Goal: Task Accomplishment & Management: Manage account settings

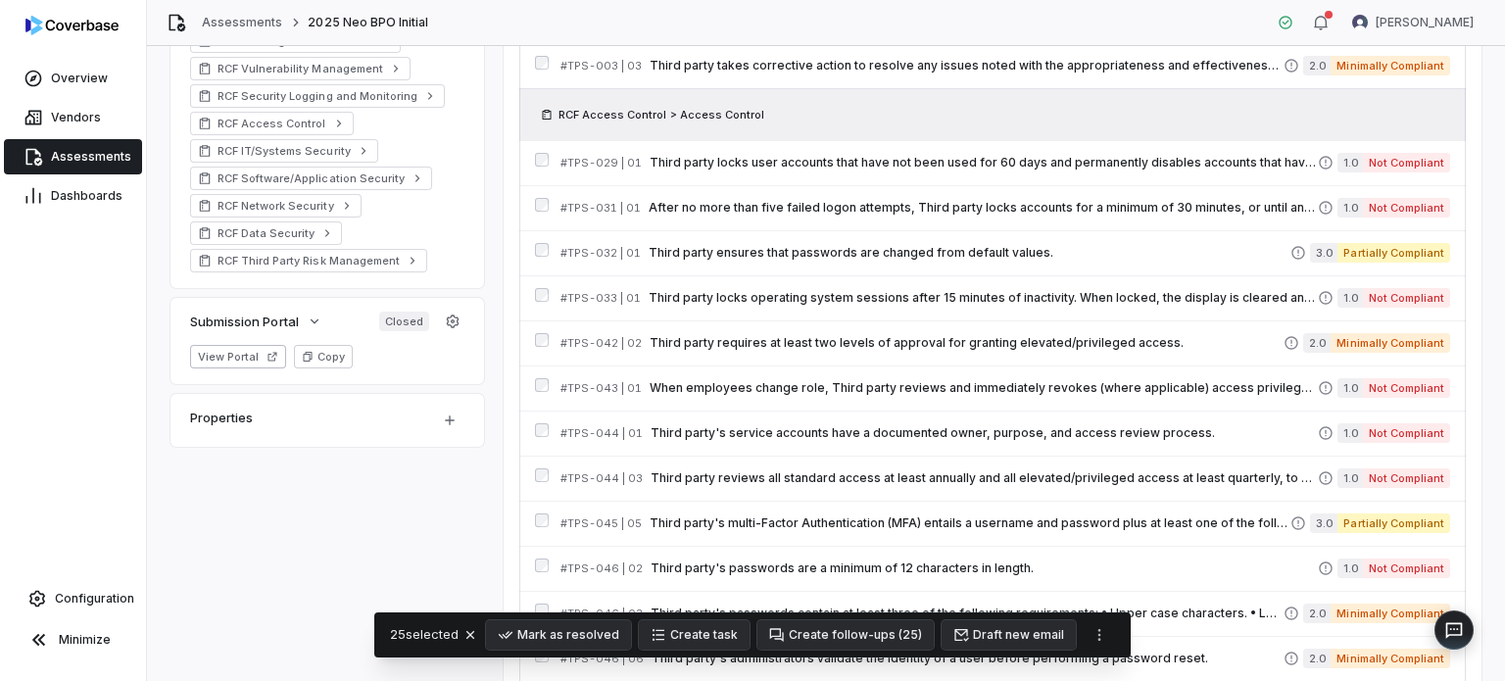
scroll to position [98, 0]
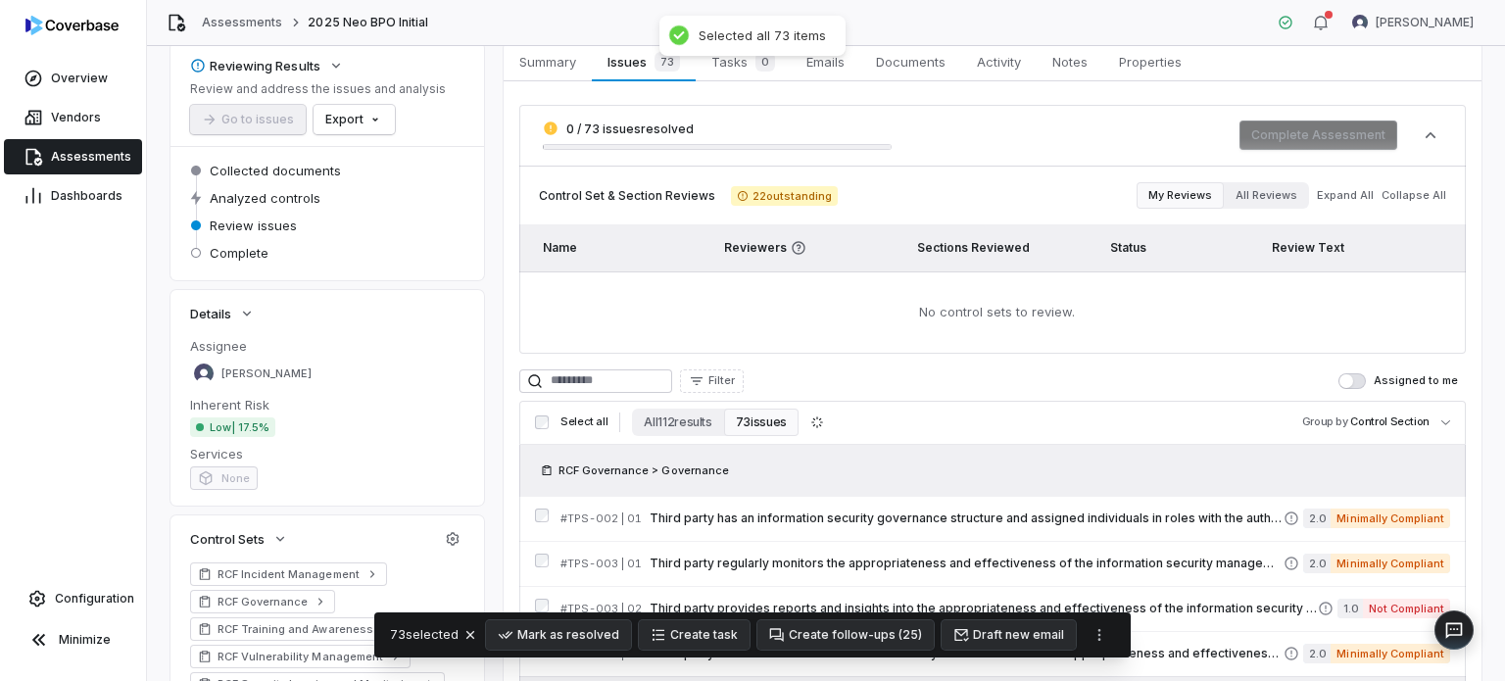
click at [1344, 373] on button "Assigned to me" at bounding box center [1352, 381] width 27 height 16
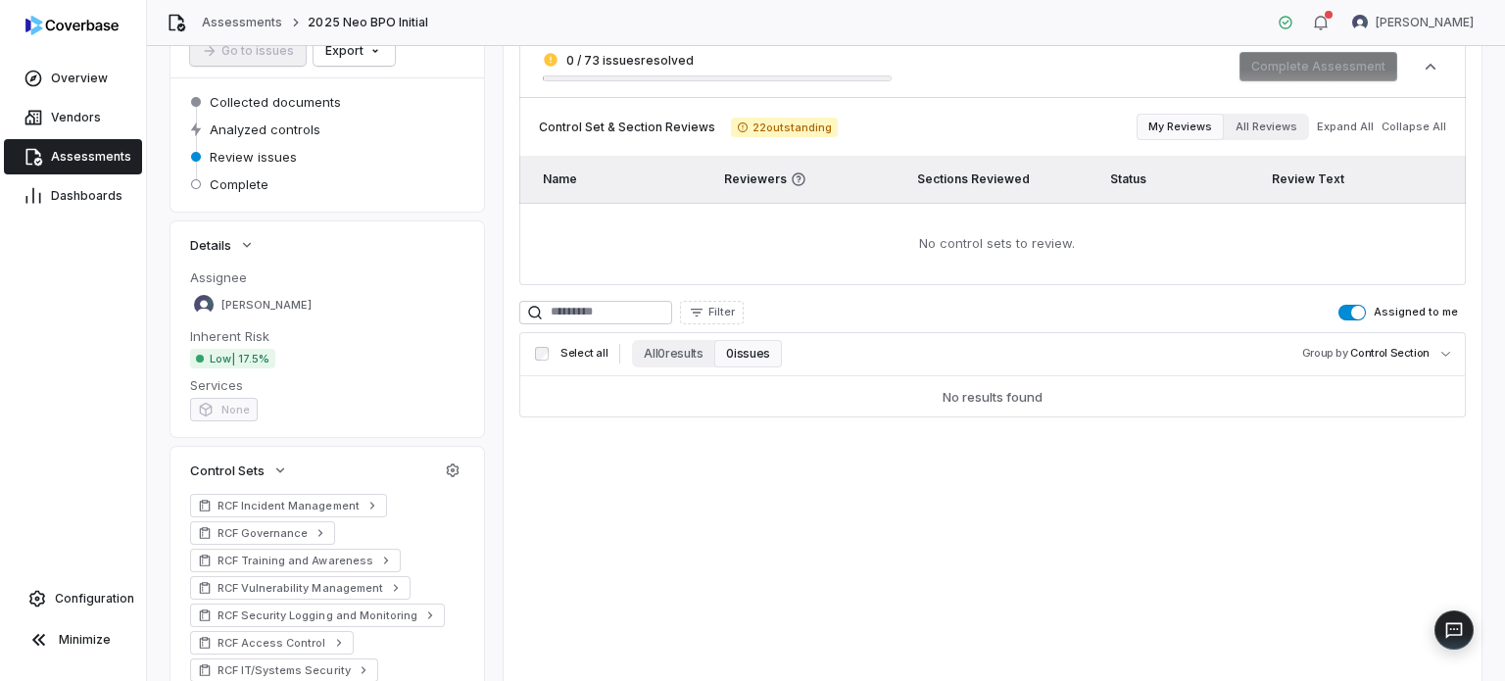
scroll to position [0, 0]
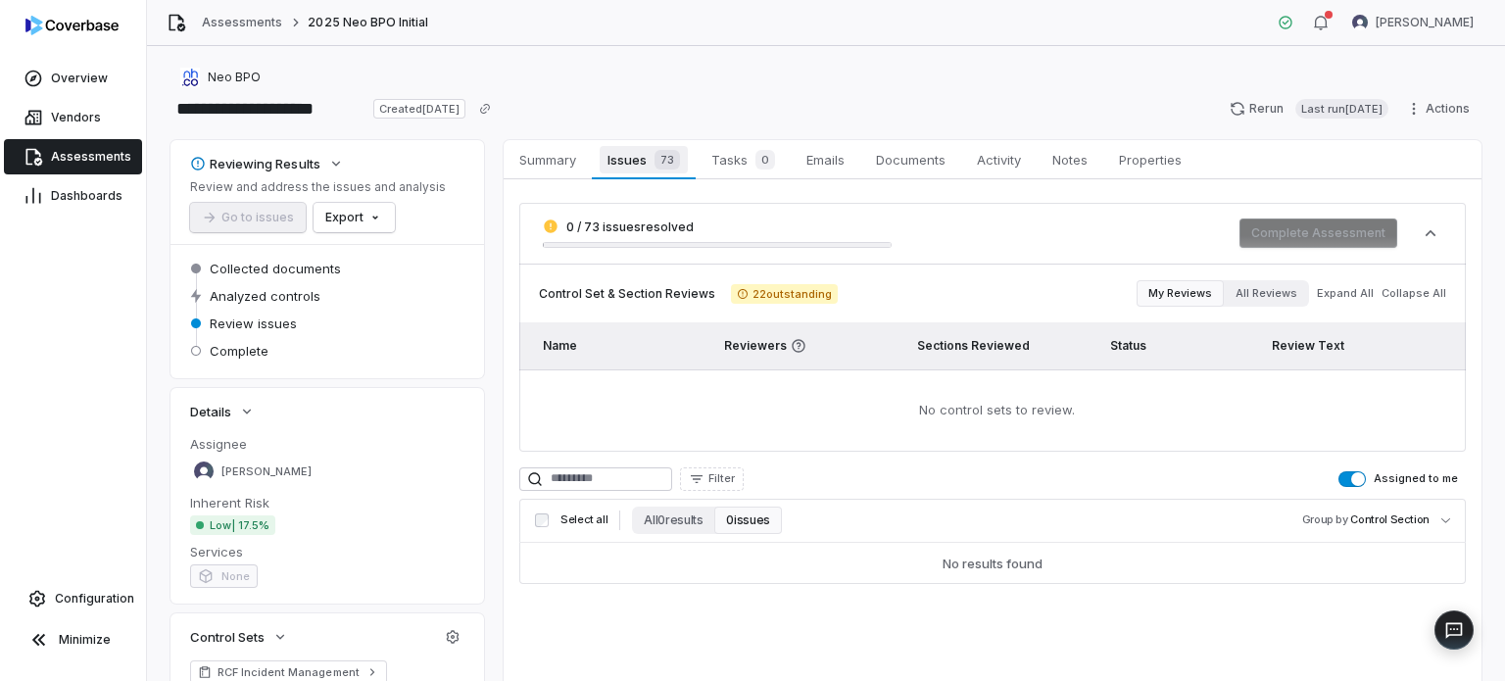
click at [647, 156] on div "73" at bounding box center [663, 160] width 33 height 20
click at [1356, 480] on span "button" at bounding box center [1358, 479] width 14 height 14
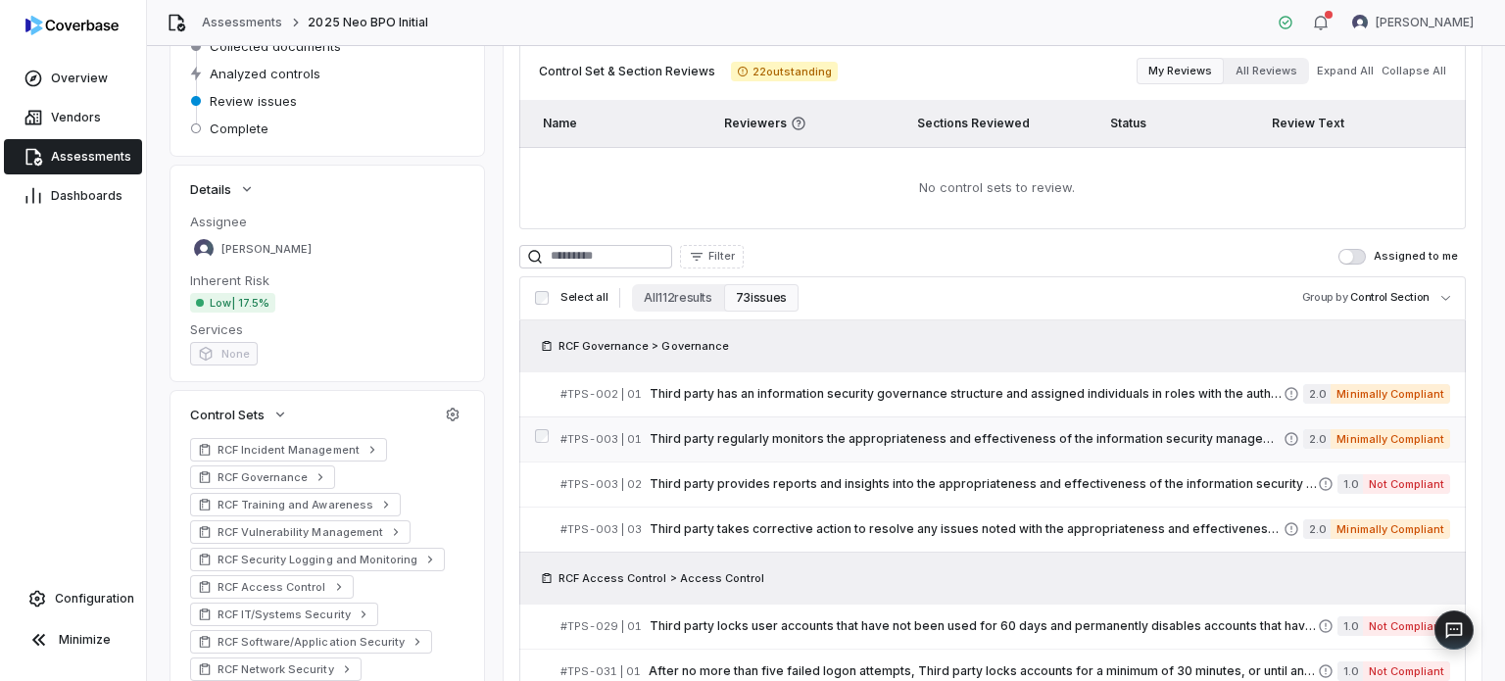
scroll to position [294, 0]
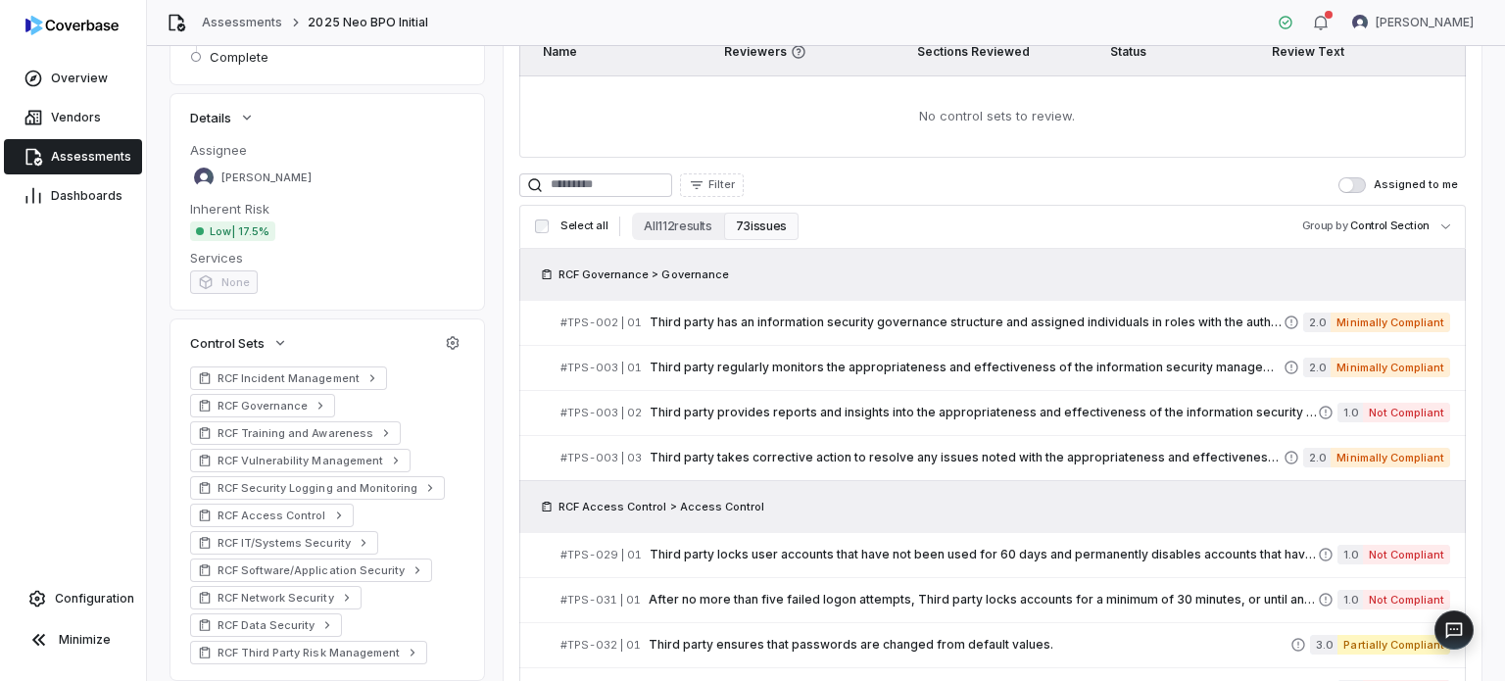
click at [888, 220] on h3 "Select all All 112 results 73 issues Group by Control Section" at bounding box center [992, 226] width 931 height 27
drag, startPoint x: 659, startPoint y: 175, endPoint x: 742, endPoint y: 173, distance: 83.3
click at [660, 174] on input at bounding box center [595, 185] width 153 height 24
click at [735, 183] on span "Filter" at bounding box center [722, 184] width 26 height 15
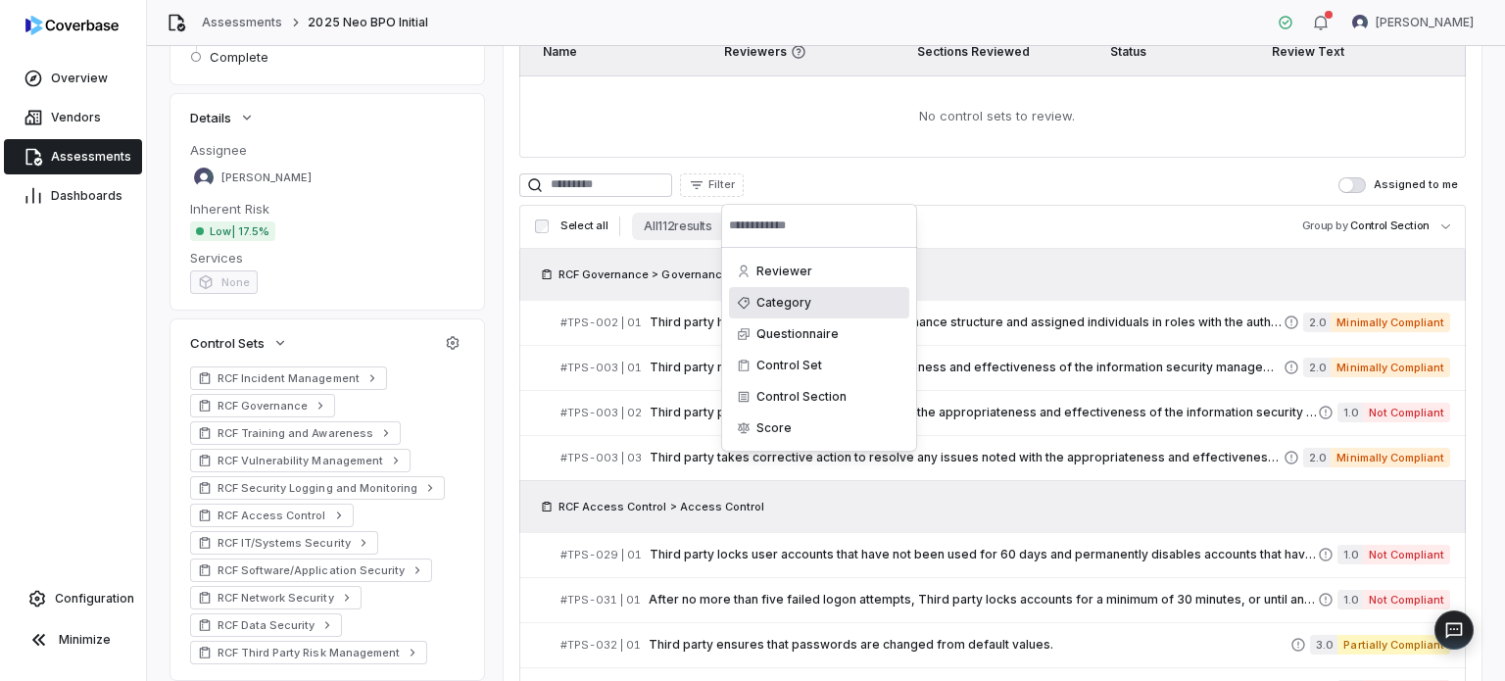
click at [845, 307] on div "Category" at bounding box center [819, 302] width 180 height 31
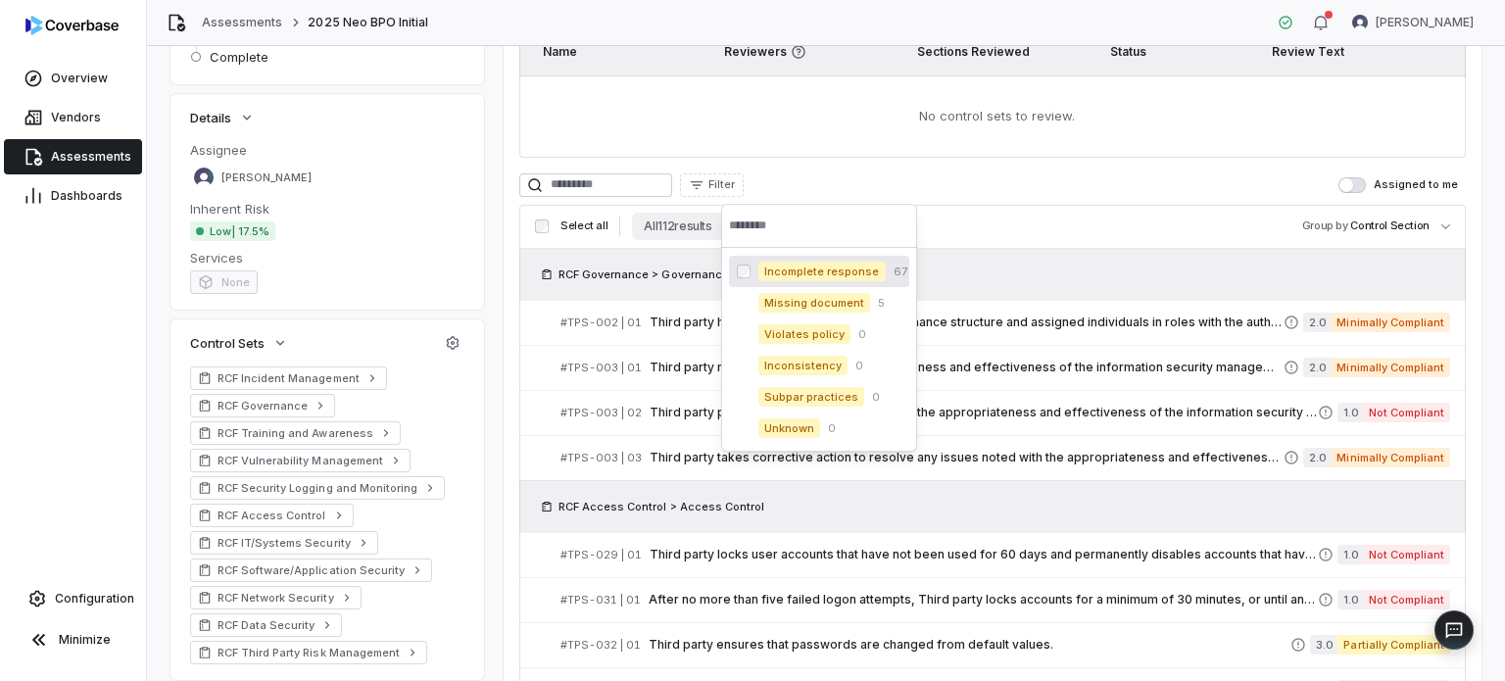
click at [766, 202] on html "**********" at bounding box center [752, 340] width 1505 height 681
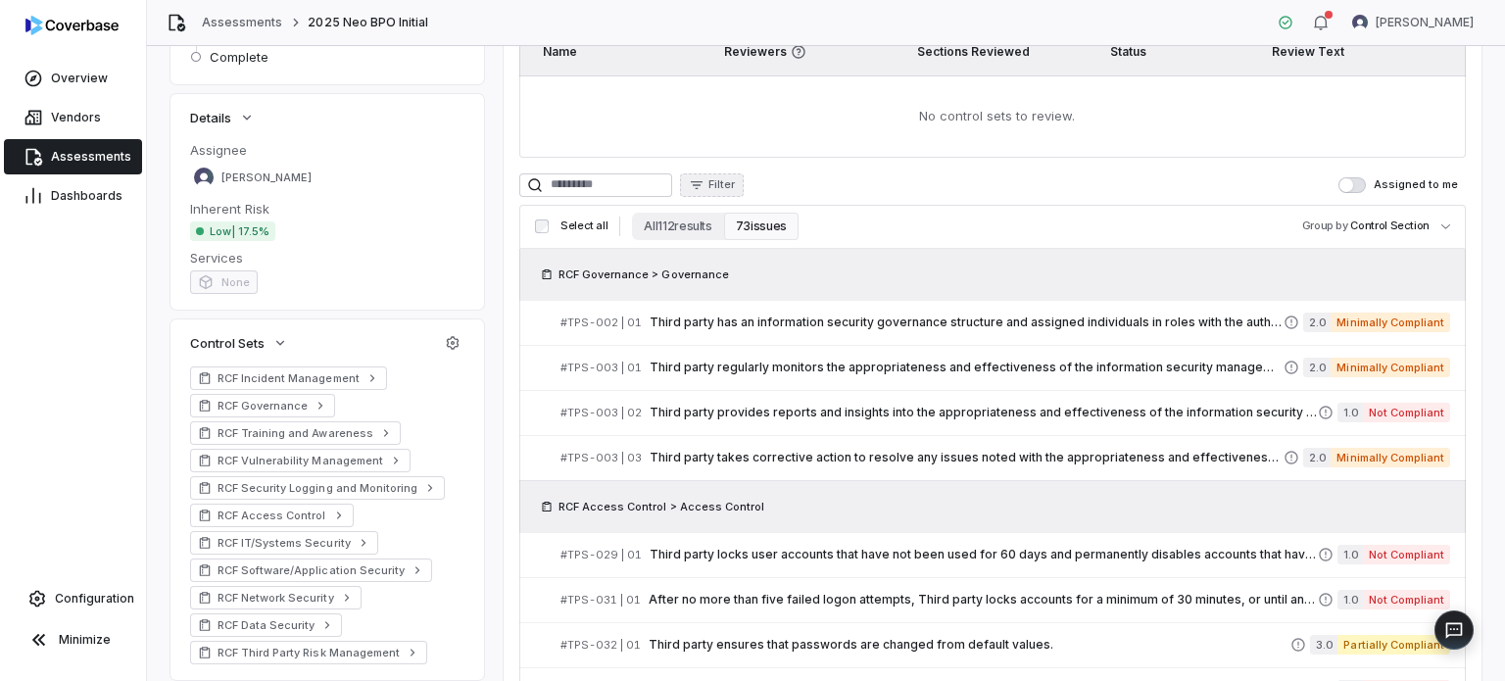
click at [735, 186] on span "Filter" at bounding box center [722, 184] width 26 height 15
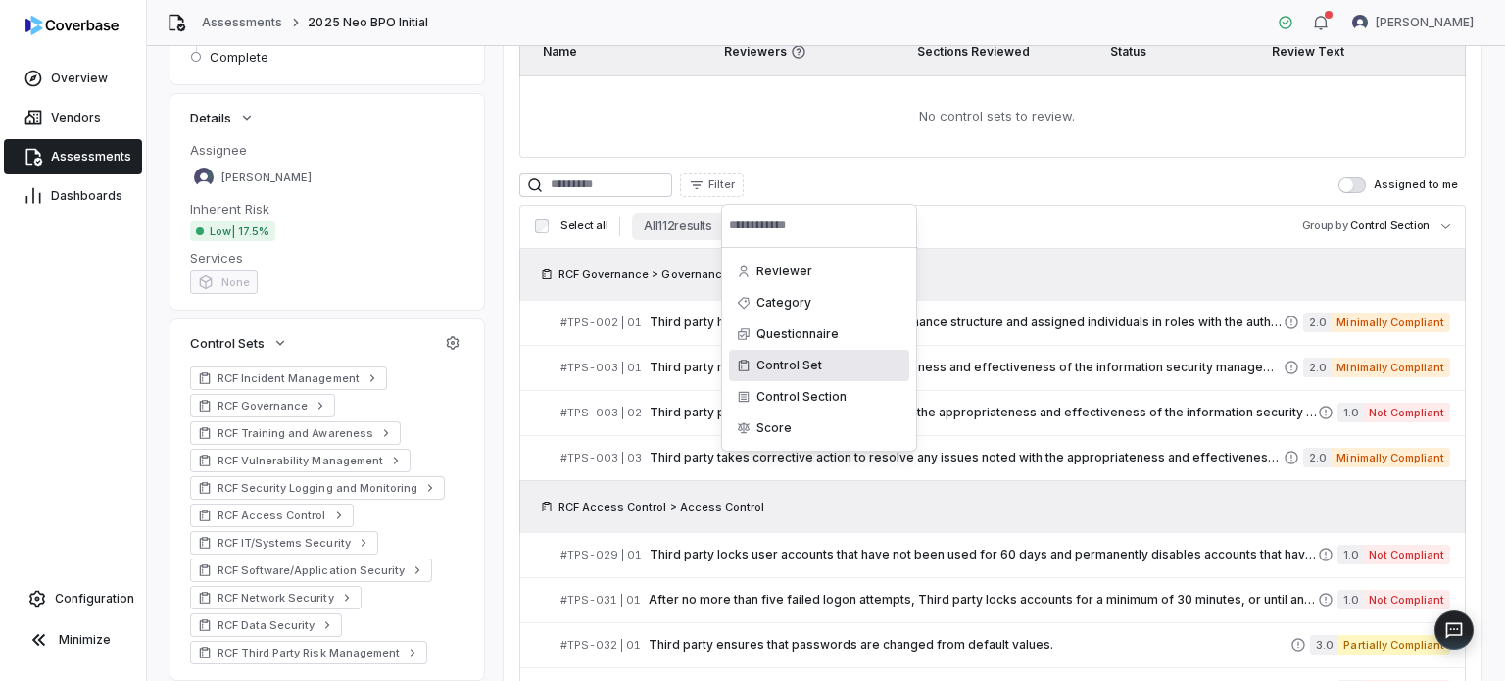
click at [830, 364] on div "Control Set" at bounding box center [819, 365] width 180 height 31
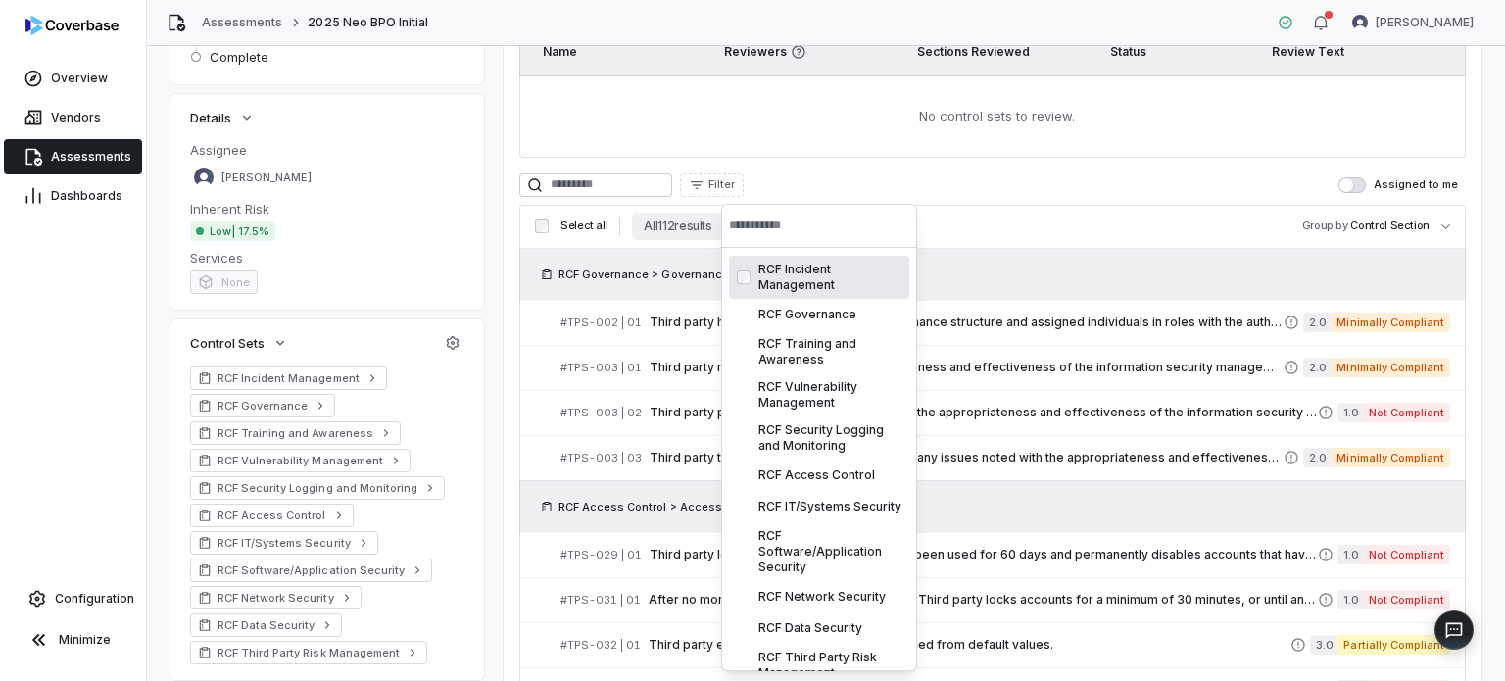
click at [766, 191] on html "**********" at bounding box center [752, 340] width 1505 height 681
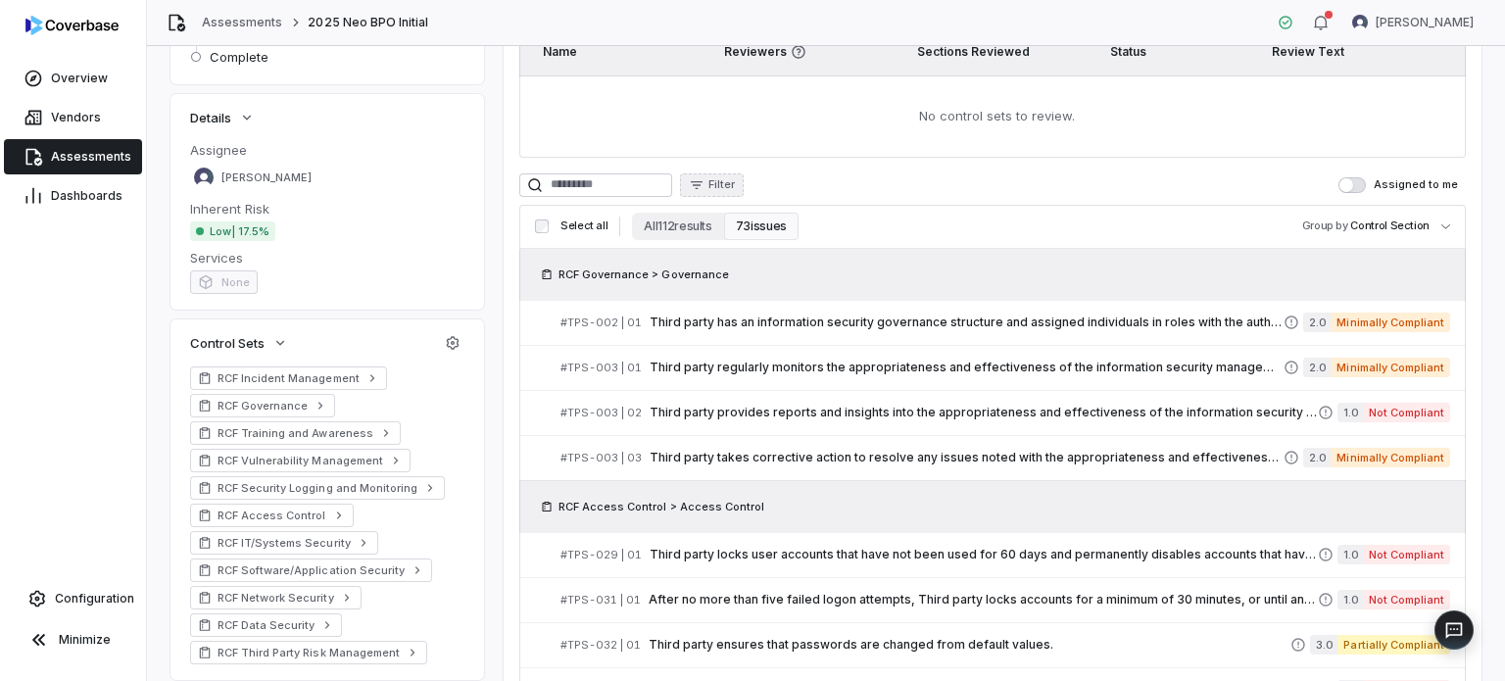
click at [735, 179] on span "Filter" at bounding box center [722, 184] width 26 height 15
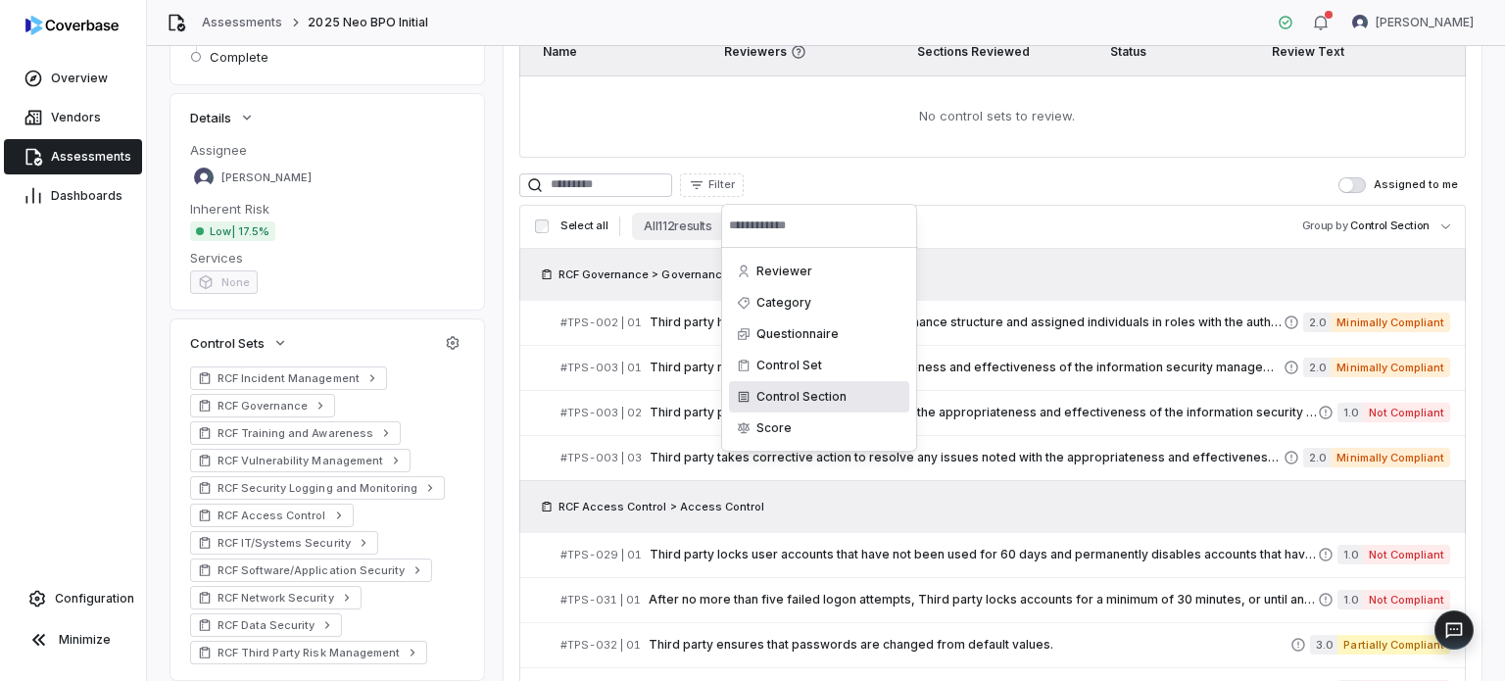
click at [823, 395] on div "Control Section" at bounding box center [819, 396] width 180 height 31
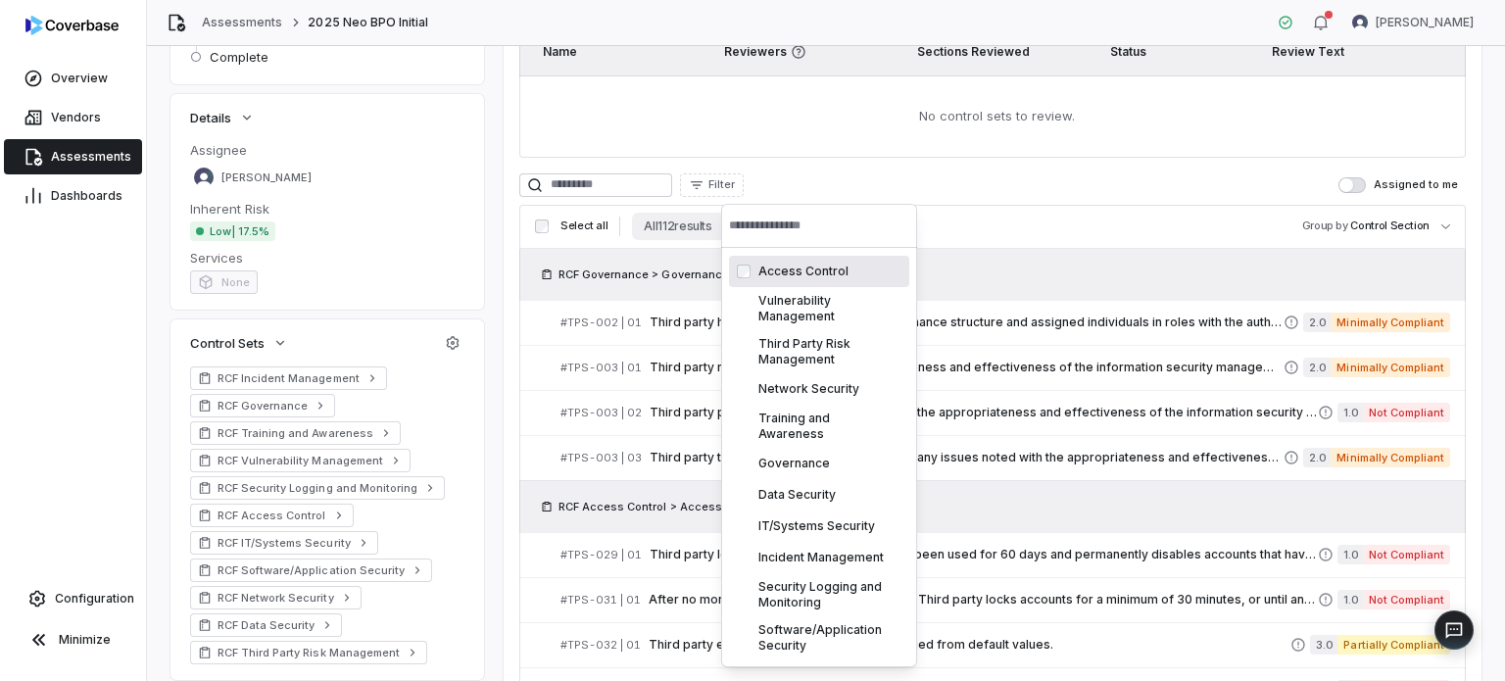
click at [768, 186] on html "**********" at bounding box center [752, 340] width 1505 height 681
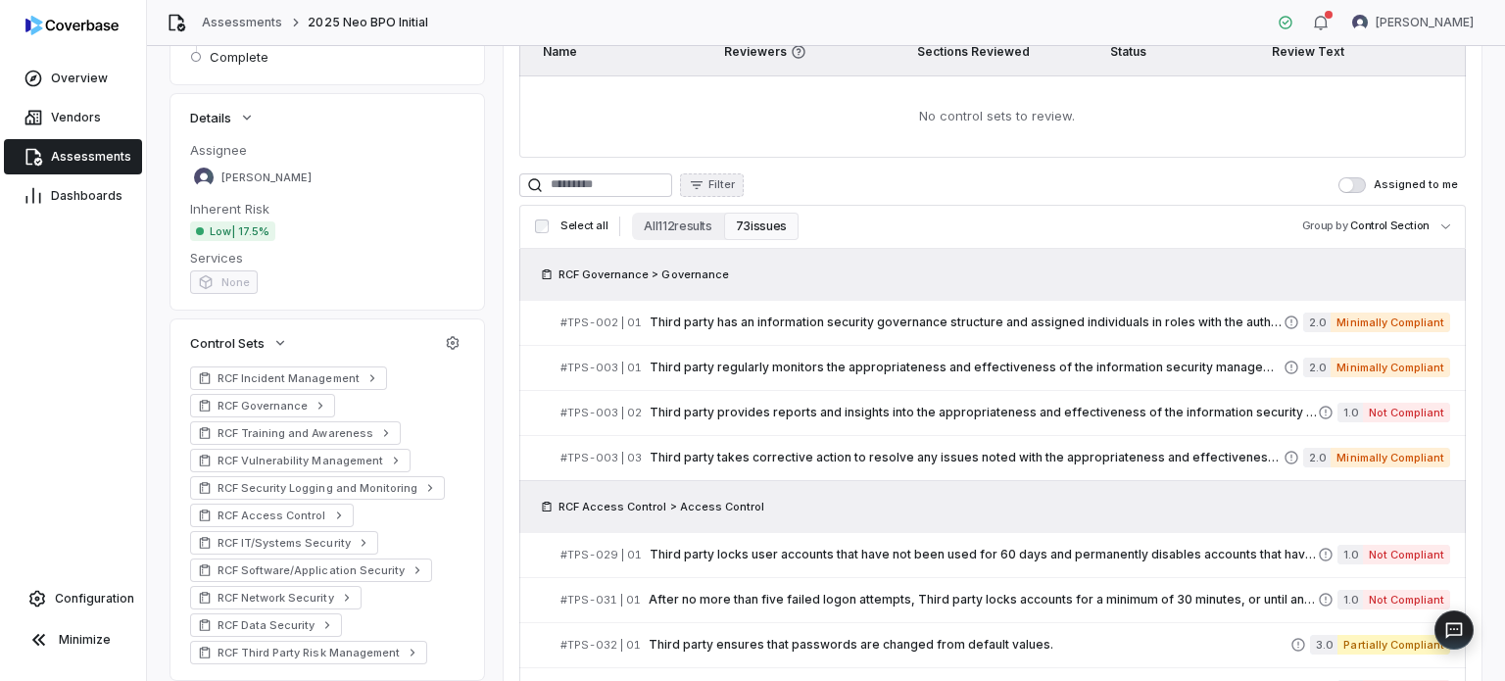
click at [735, 181] on span "Filter" at bounding box center [722, 184] width 26 height 15
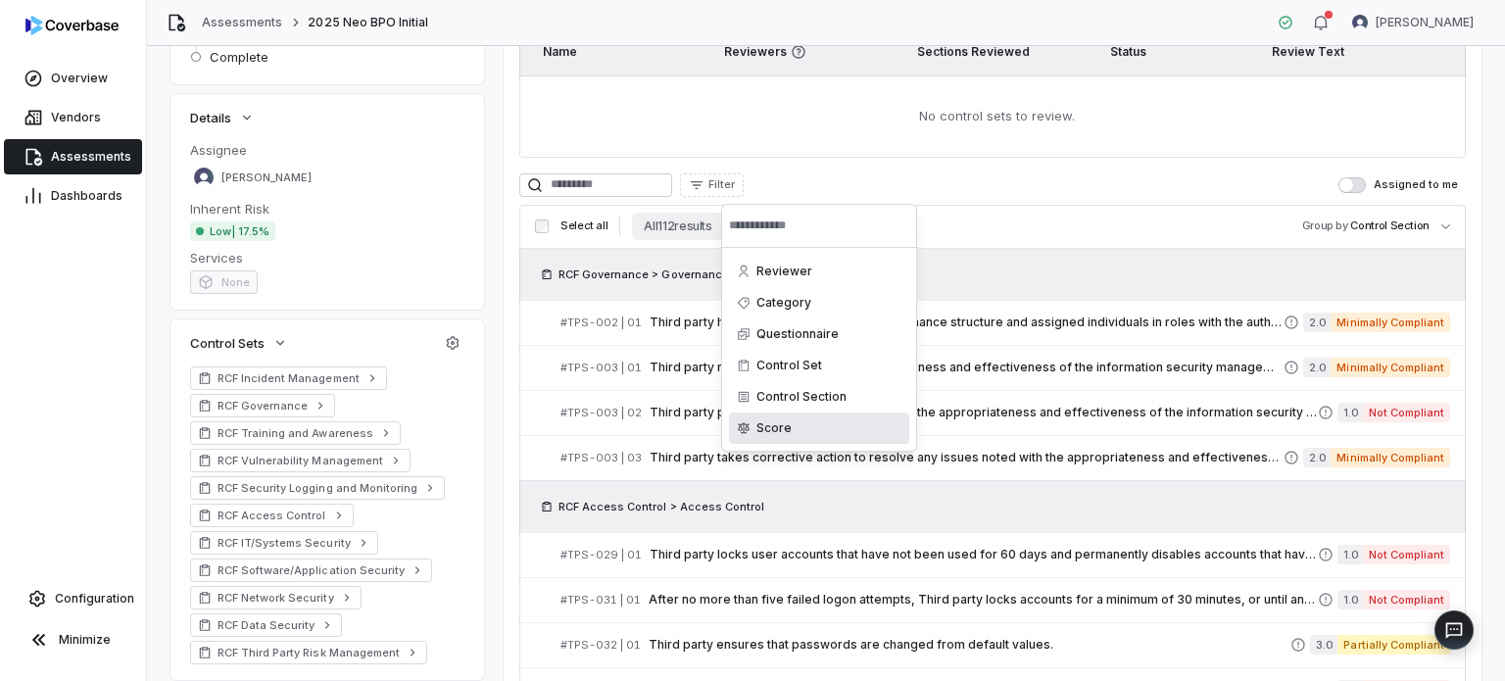
click at [801, 422] on div "Score" at bounding box center [819, 428] width 180 height 31
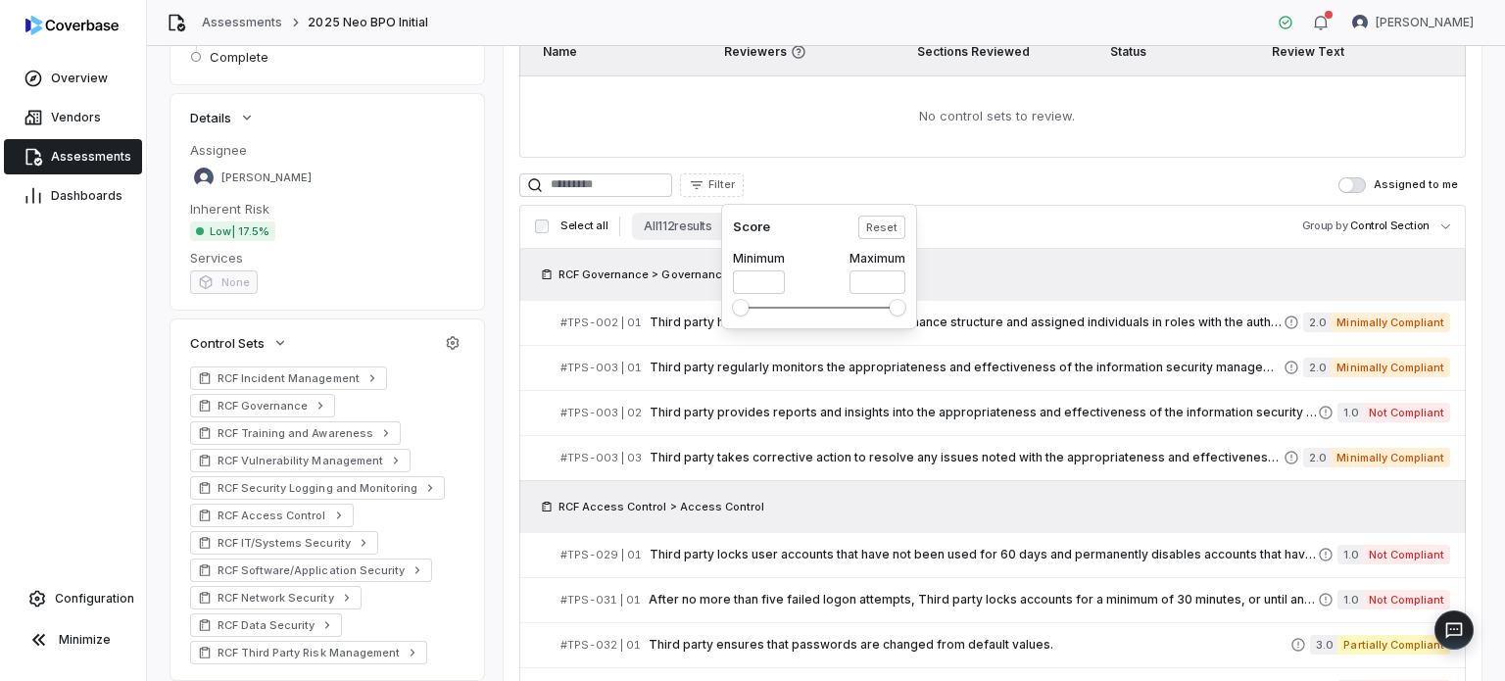
click at [789, 169] on html "**********" at bounding box center [752, 340] width 1505 height 681
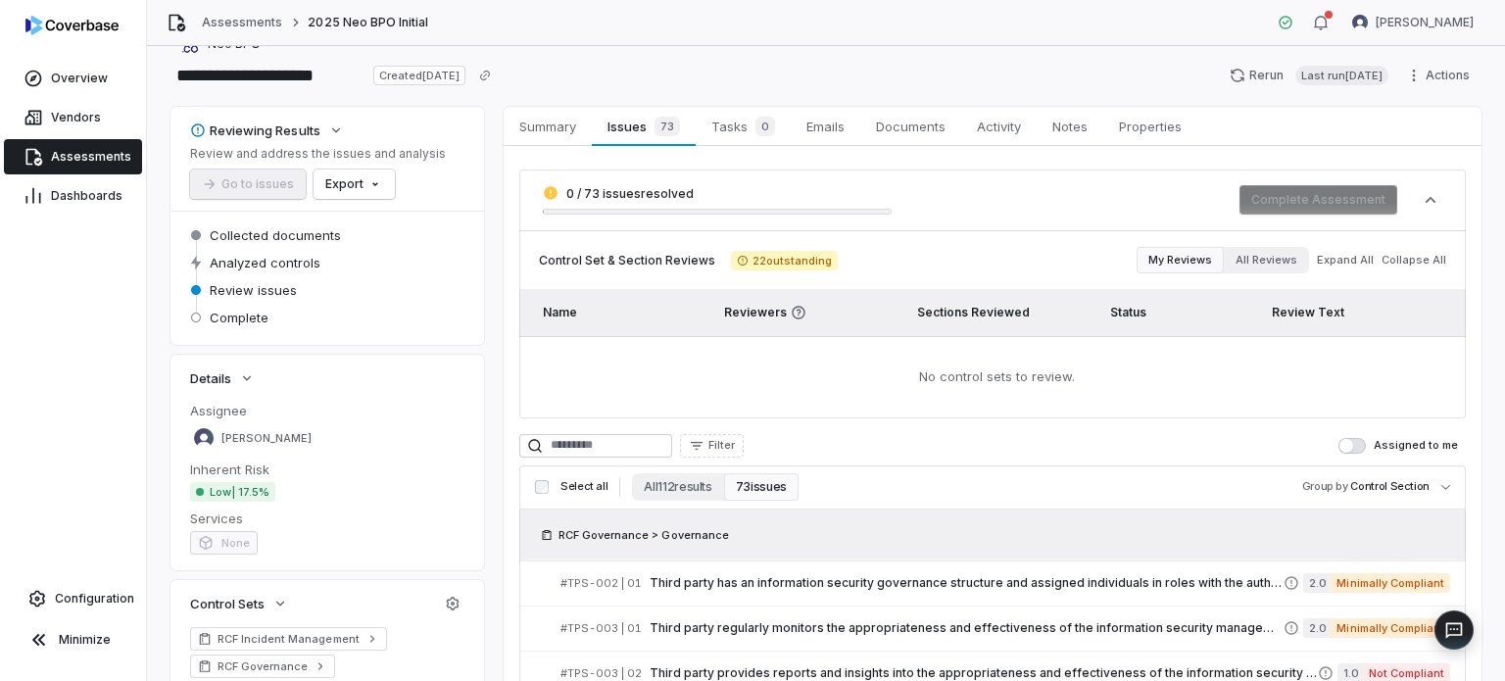
scroll to position [0, 0]
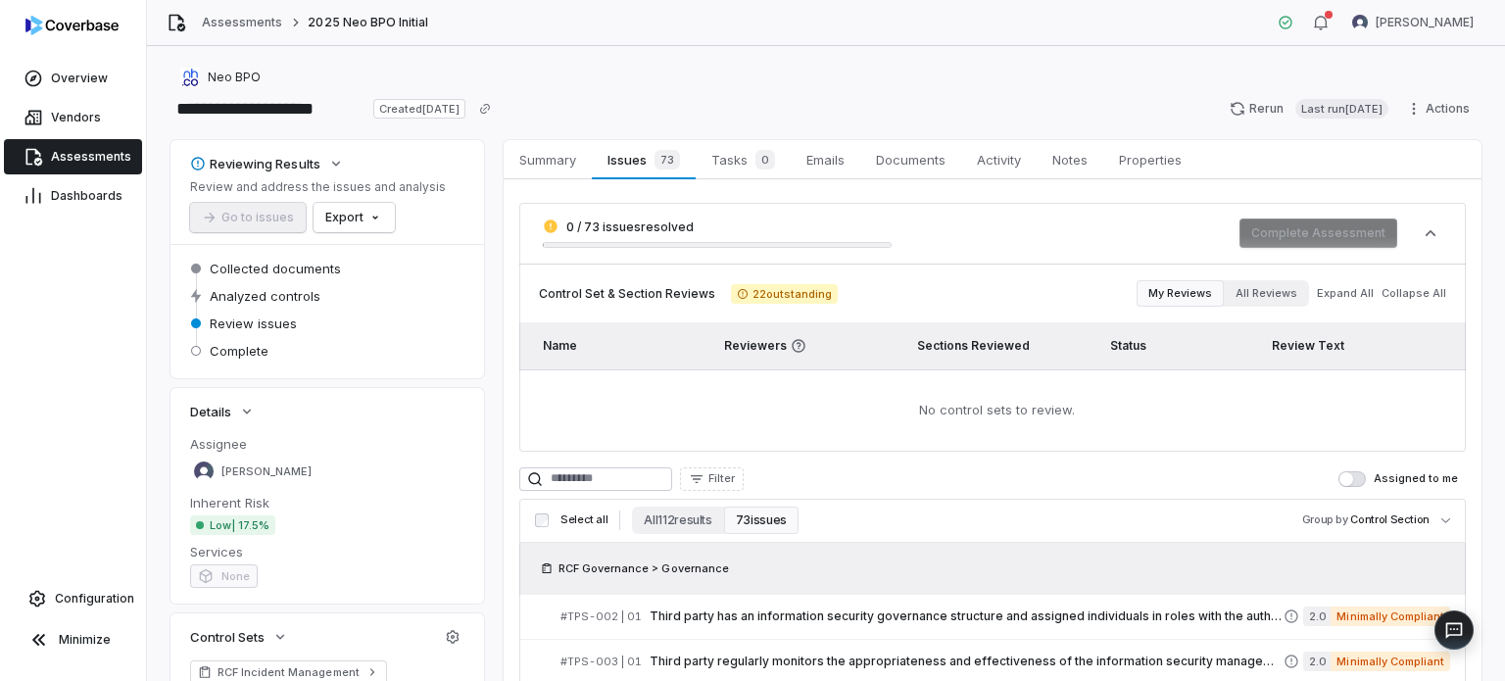
drag, startPoint x: 764, startPoint y: 483, endPoint x: 798, endPoint y: 476, distance: 34.0
click at [735, 483] on span "Filter" at bounding box center [722, 478] width 26 height 15
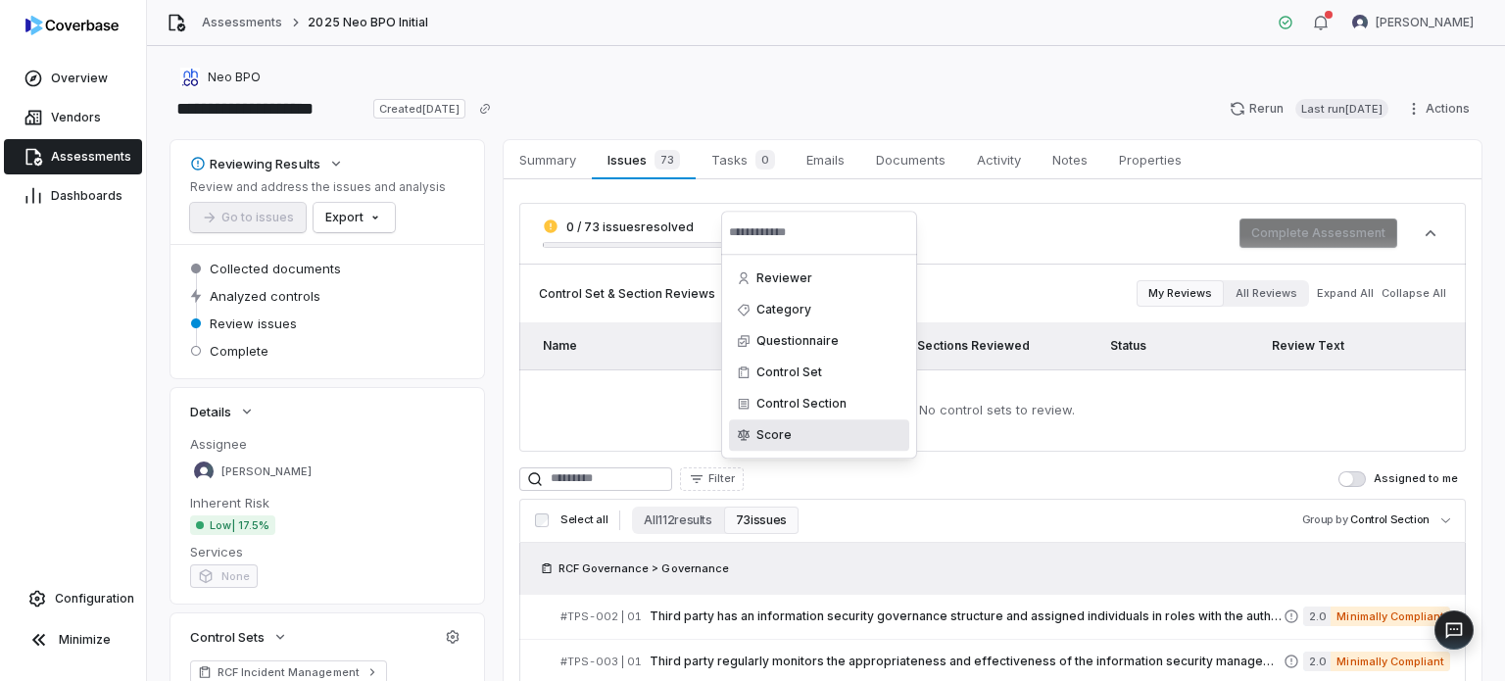
click at [826, 439] on div "Score" at bounding box center [819, 434] width 180 height 31
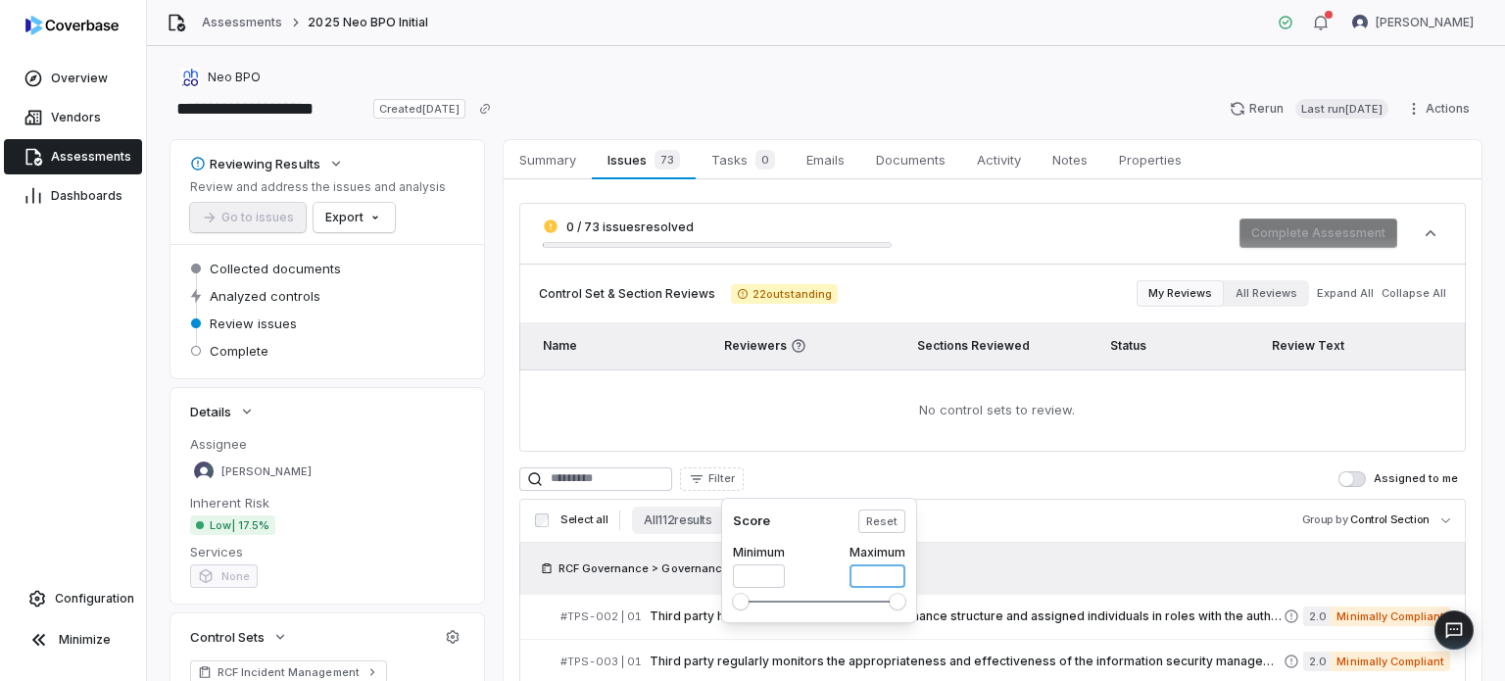
drag, startPoint x: 866, startPoint y: 571, endPoint x: 807, endPoint y: 570, distance: 58.8
click at [804, 569] on div "Minimum * Maximum *" at bounding box center [819, 562] width 172 height 51
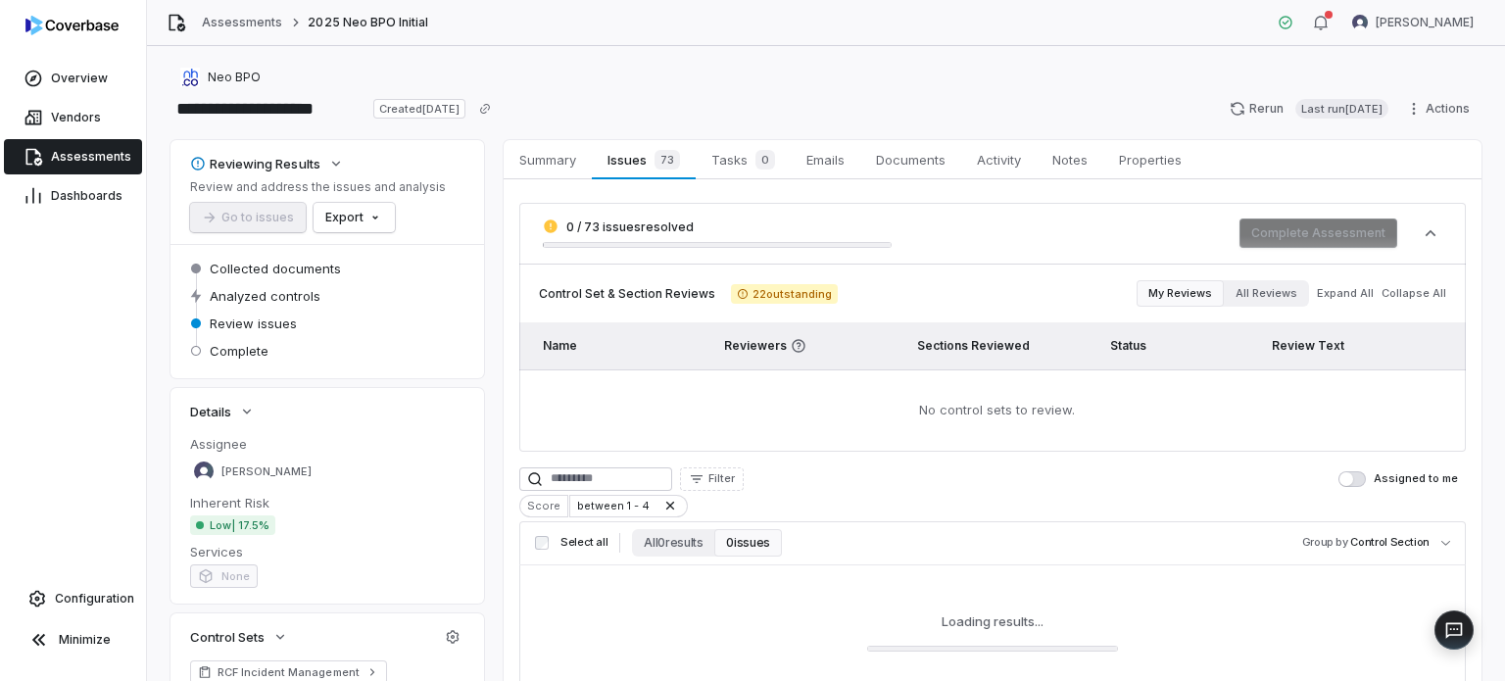
click at [764, 471] on html "**********" at bounding box center [752, 340] width 1505 height 681
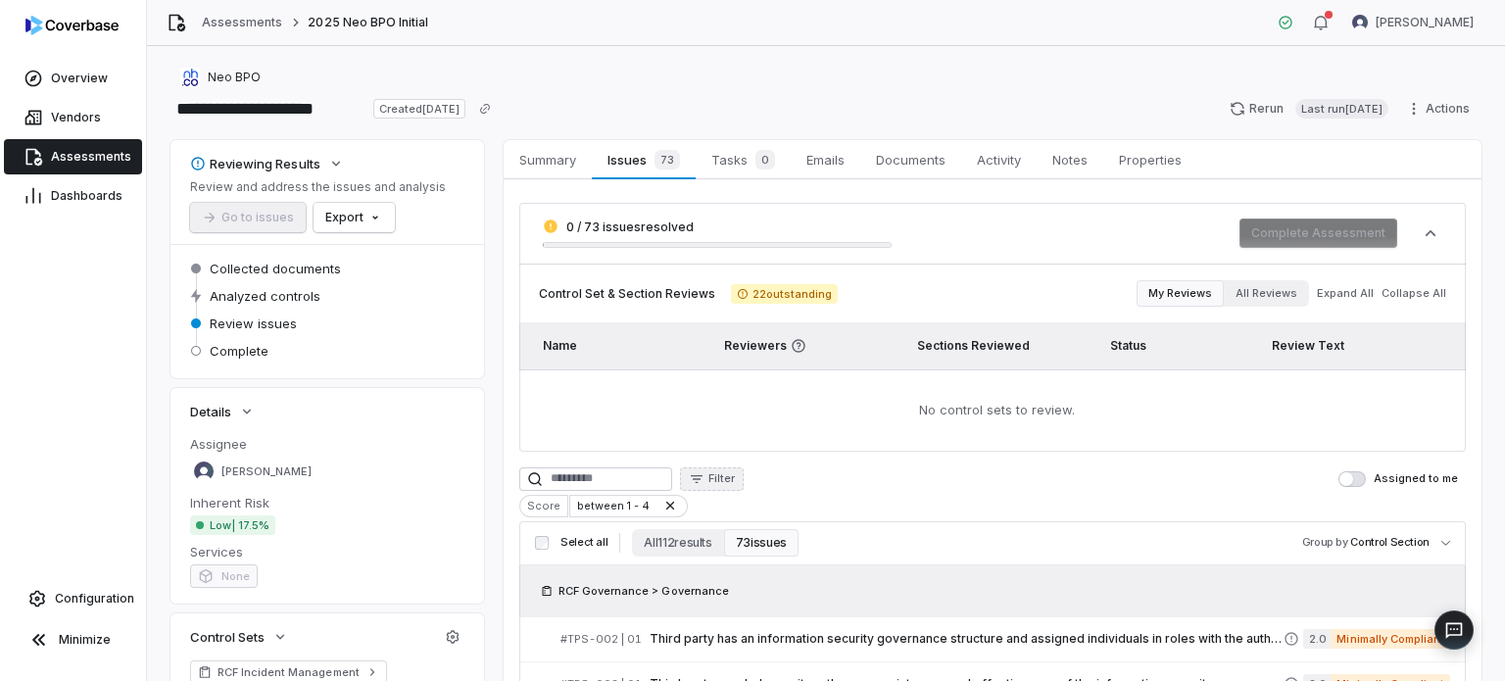
click at [735, 476] on span "Filter" at bounding box center [722, 478] width 26 height 15
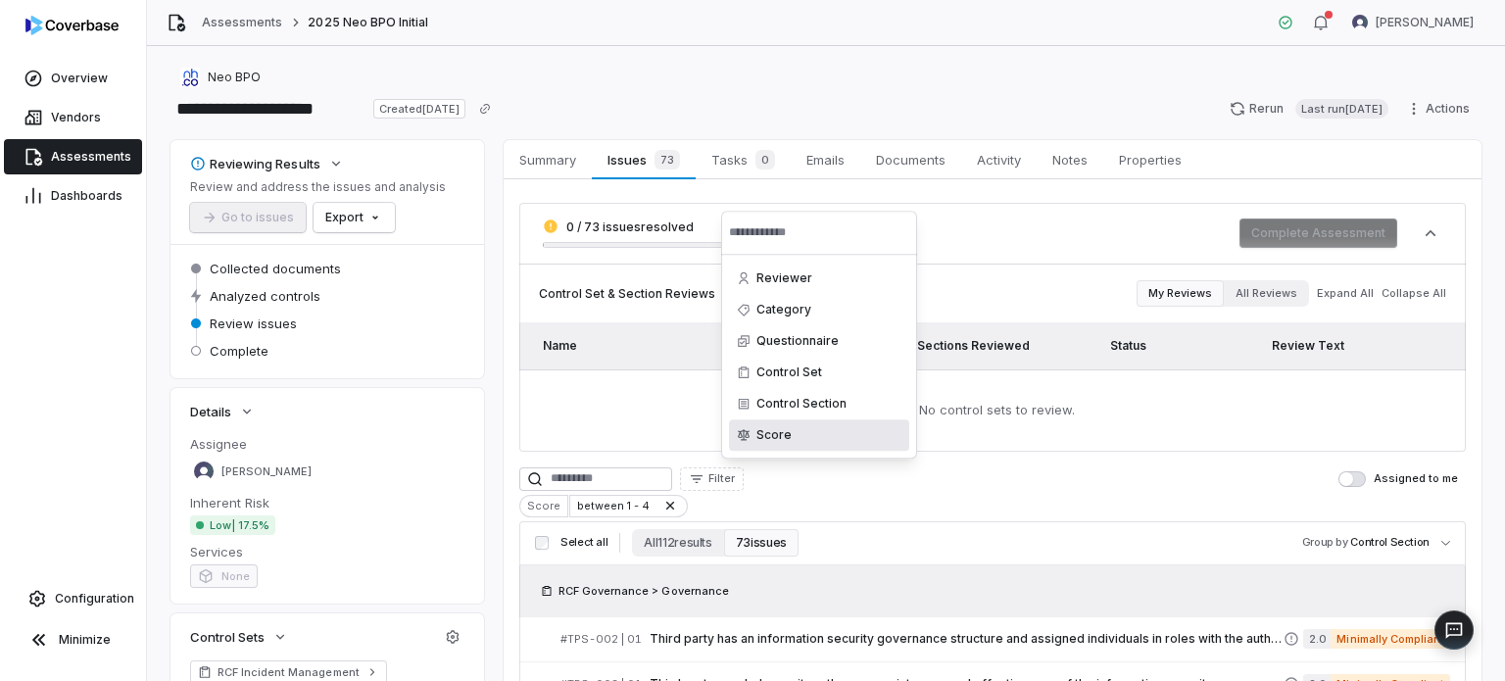
click at [813, 430] on div "Score" at bounding box center [819, 434] width 180 height 31
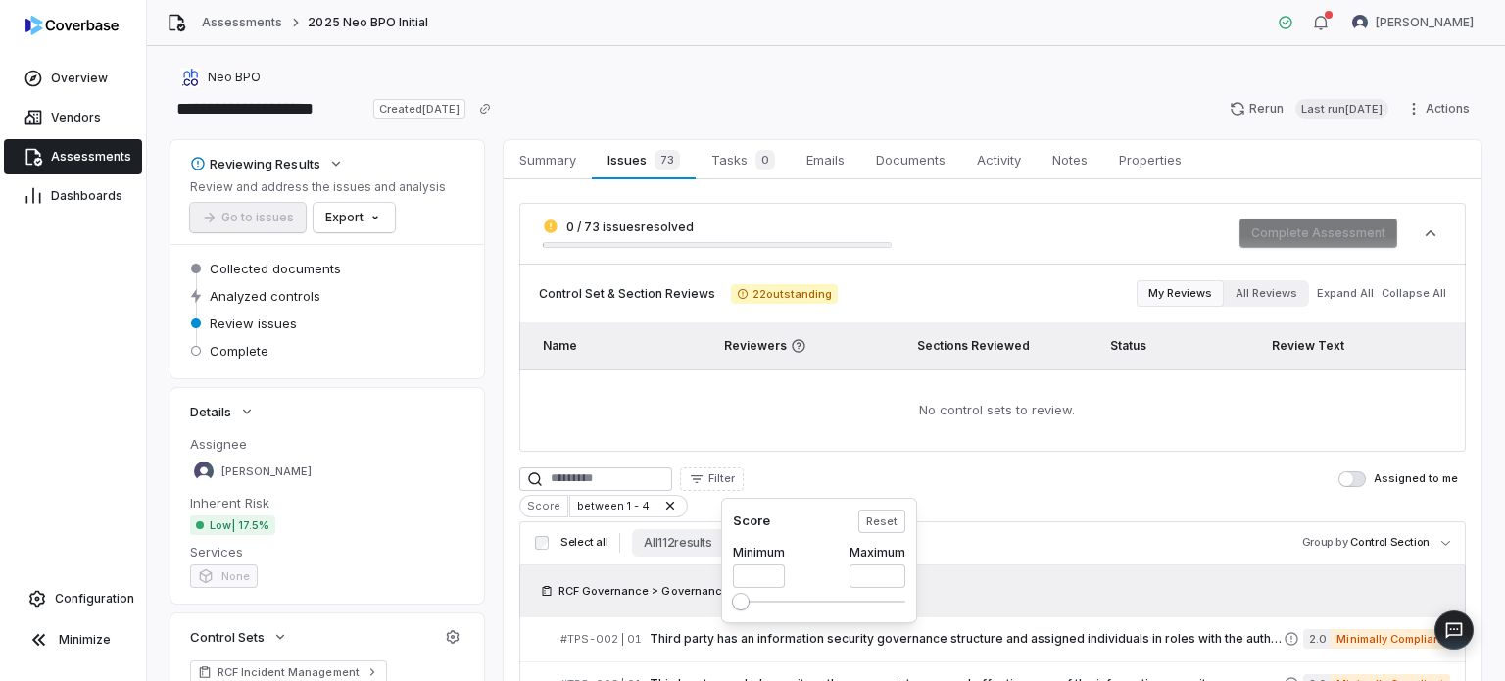
click at [733, 594] on span "Maximum" at bounding box center [741, 602] width 16 height 16
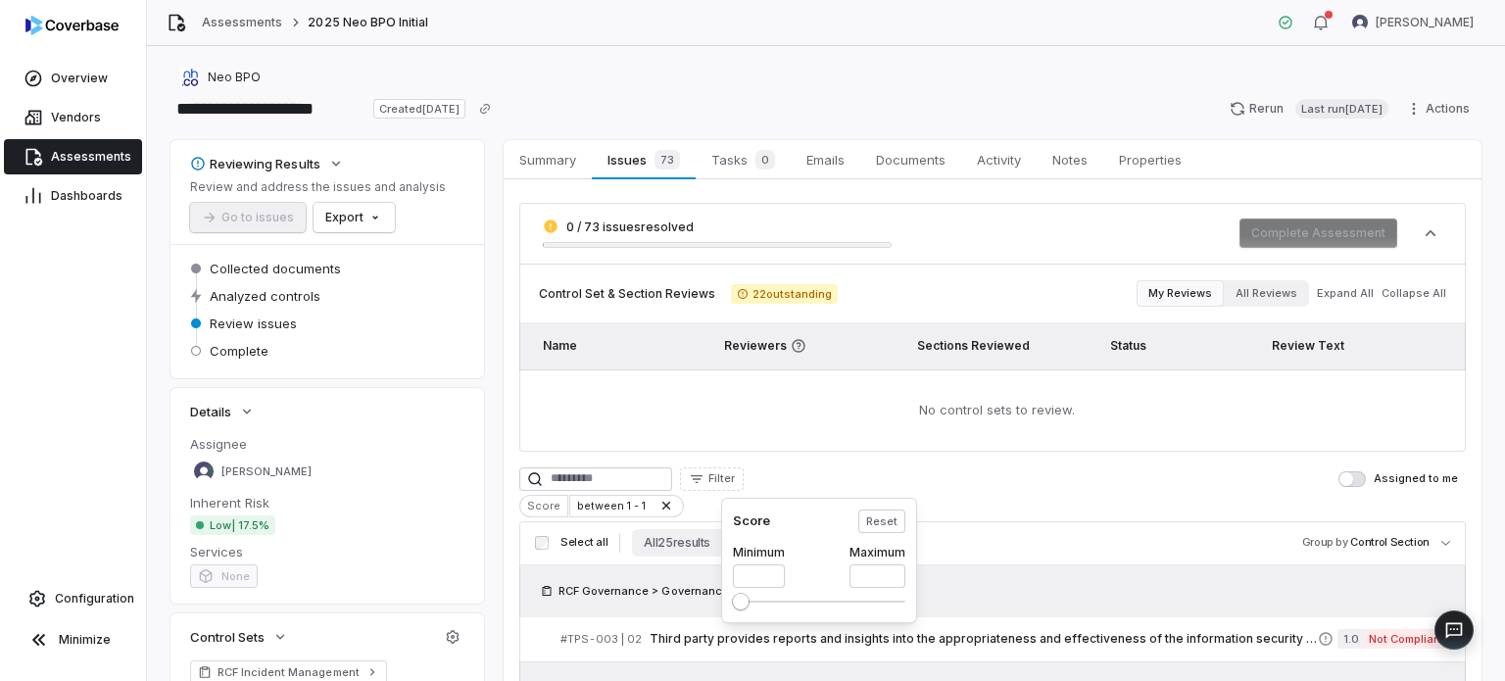
click at [1082, 474] on html "**********" at bounding box center [752, 340] width 1505 height 681
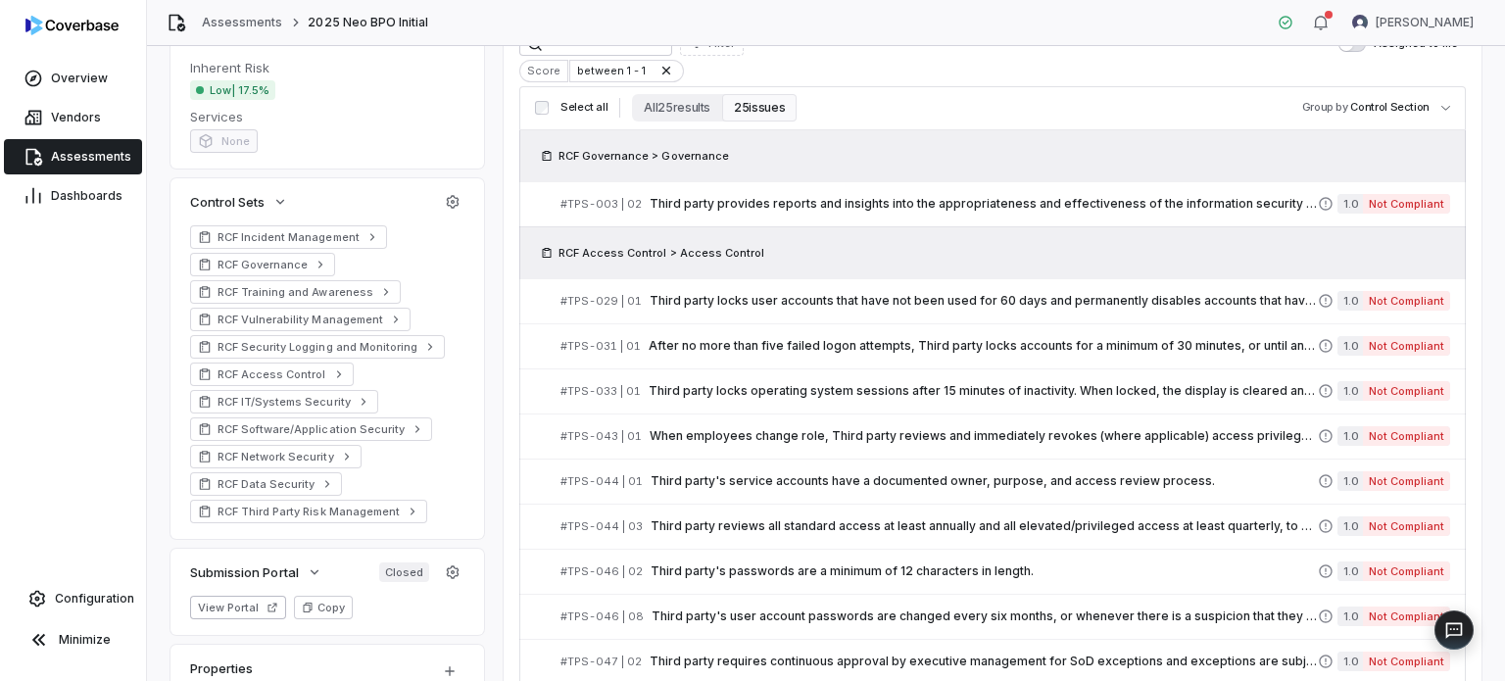
scroll to position [328, 0]
